Goal: Find specific page/section: Find specific page/section

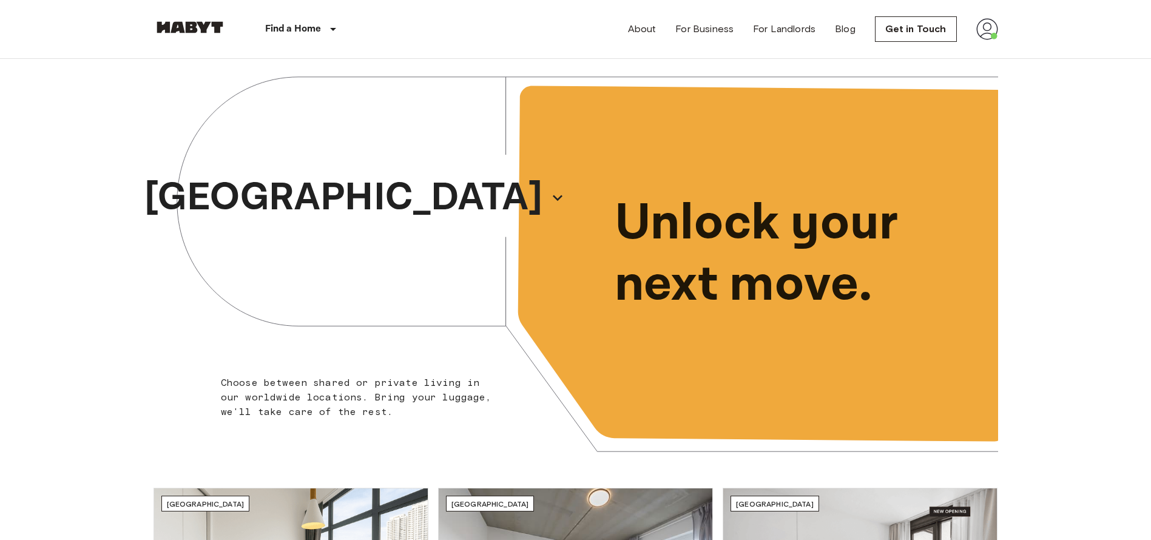
click at [988, 32] on img at bounding box center [987, 29] width 22 height 22
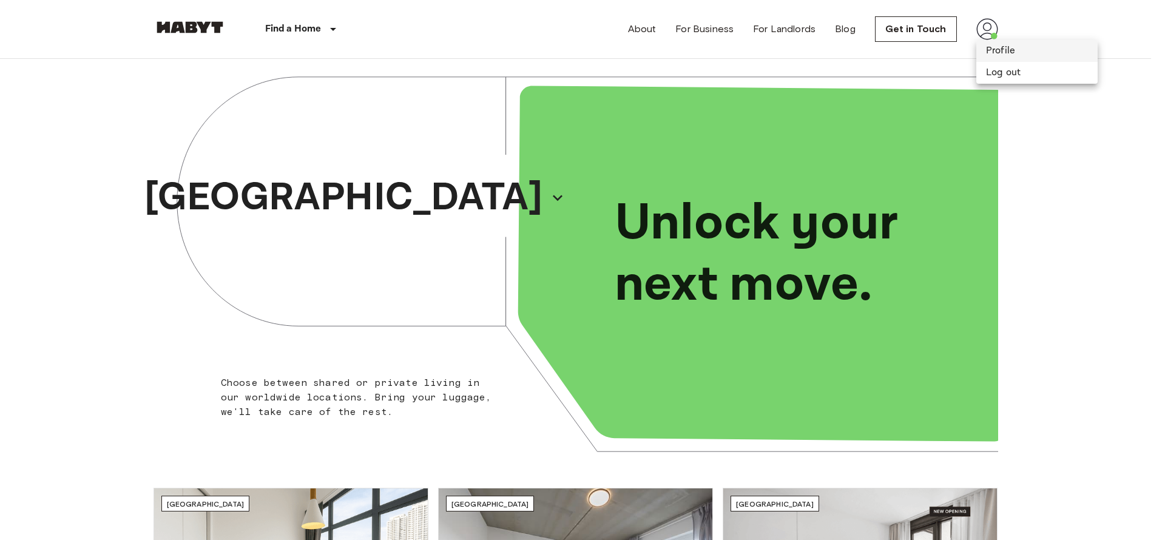
click at [982, 53] on li "Profile" at bounding box center [1036, 51] width 121 height 22
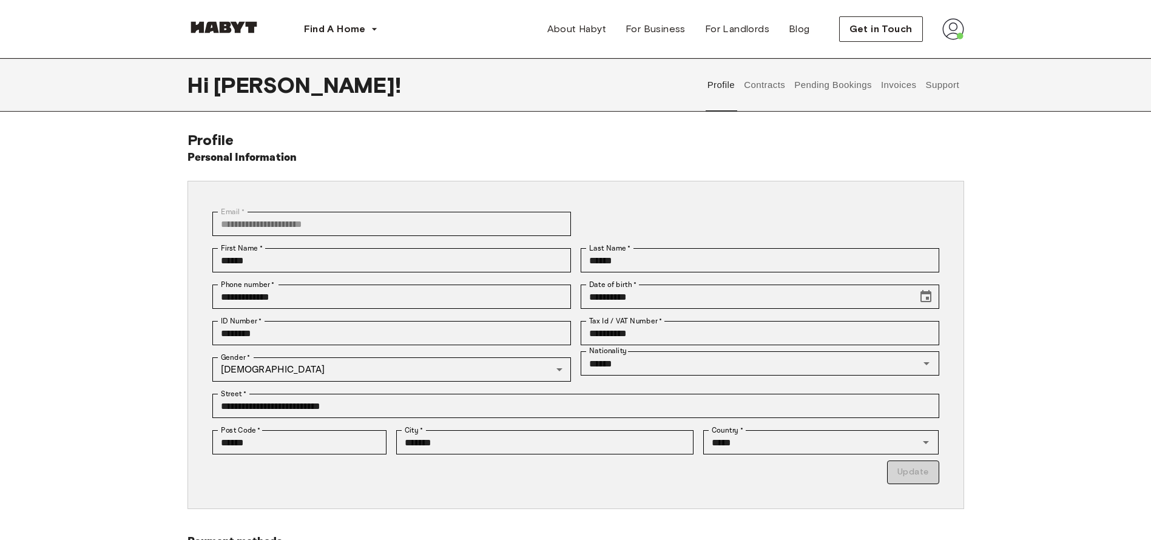
click at [905, 88] on button "Invoices" at bounding box center [898, 84] width 38 height 53
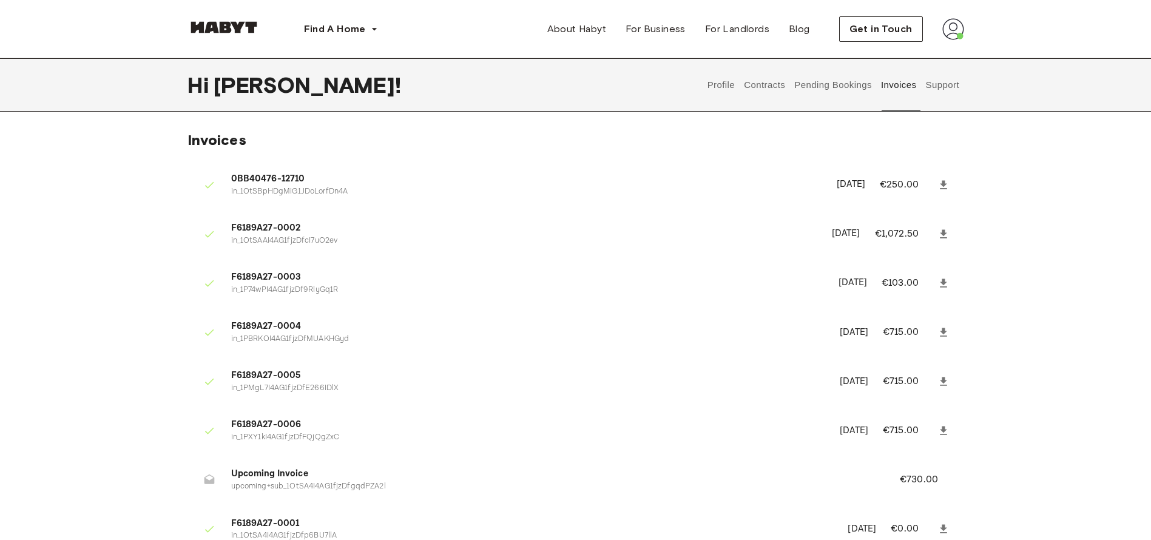
click at [940, 92] on button "Support" at bounding box center [942, 84] width 37 height 53
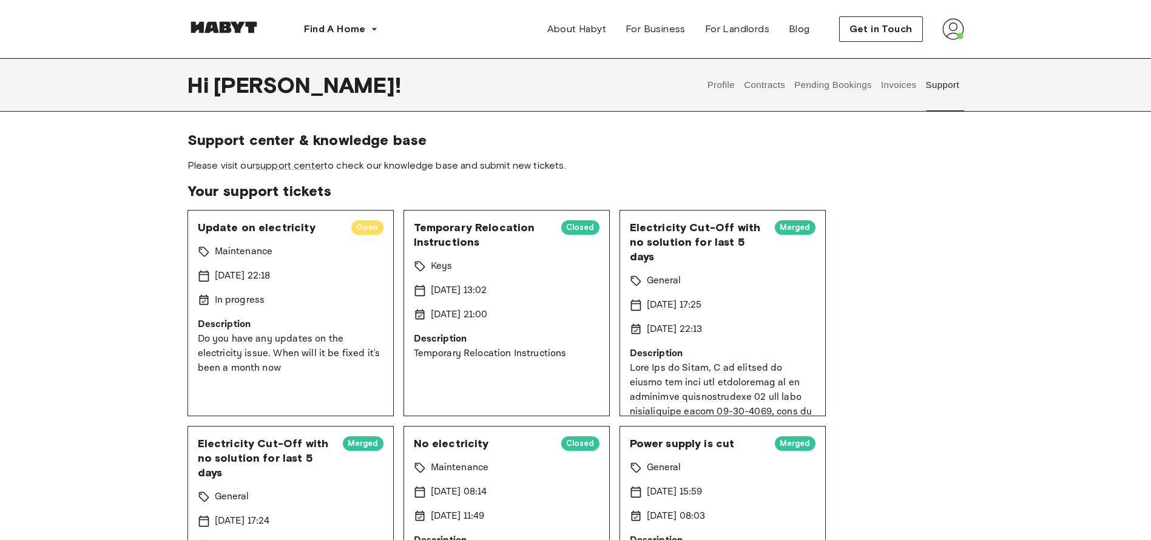
click at [315, 329] on p "Description" at bounding box center [291, 324] width 186 height 15
